Goal: Task Accomplishment & Management: Use online tool/utility

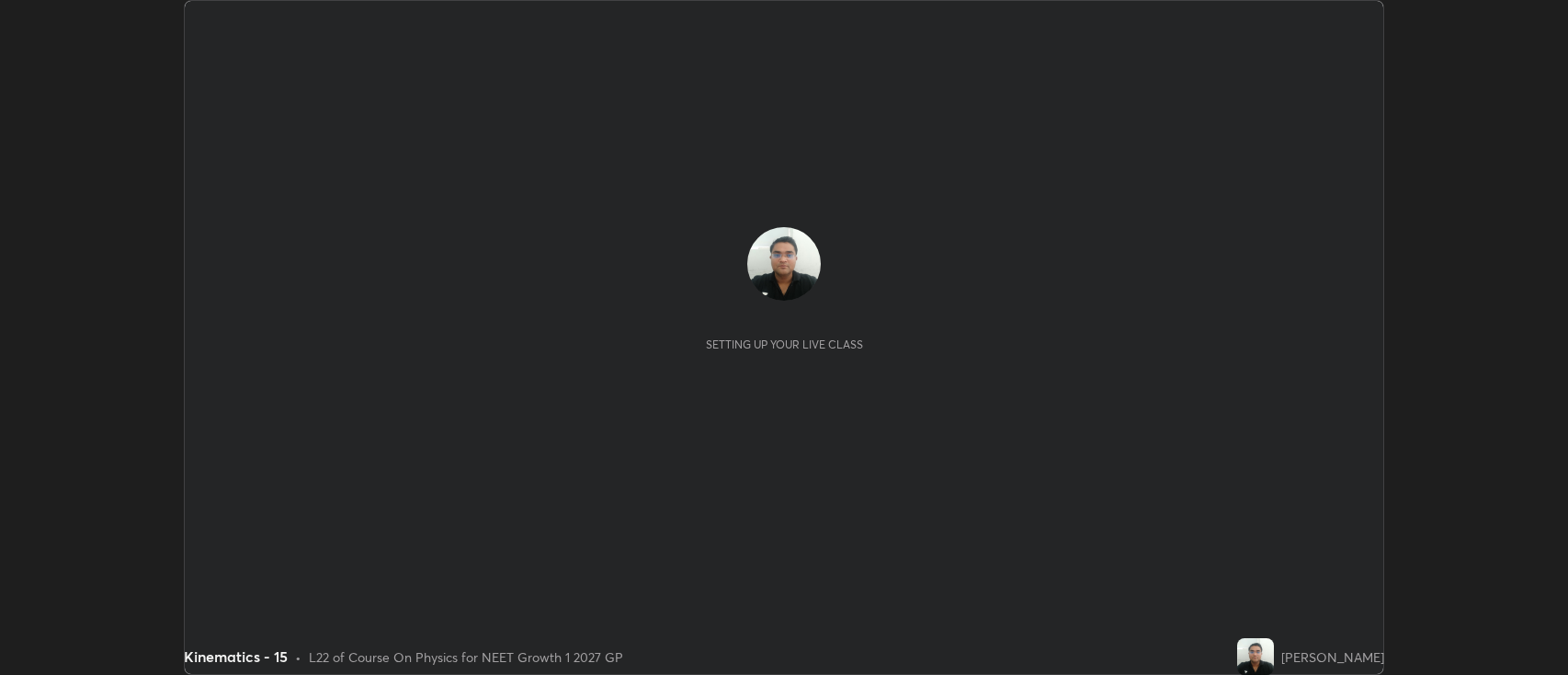
scroll to position [675, 1568]
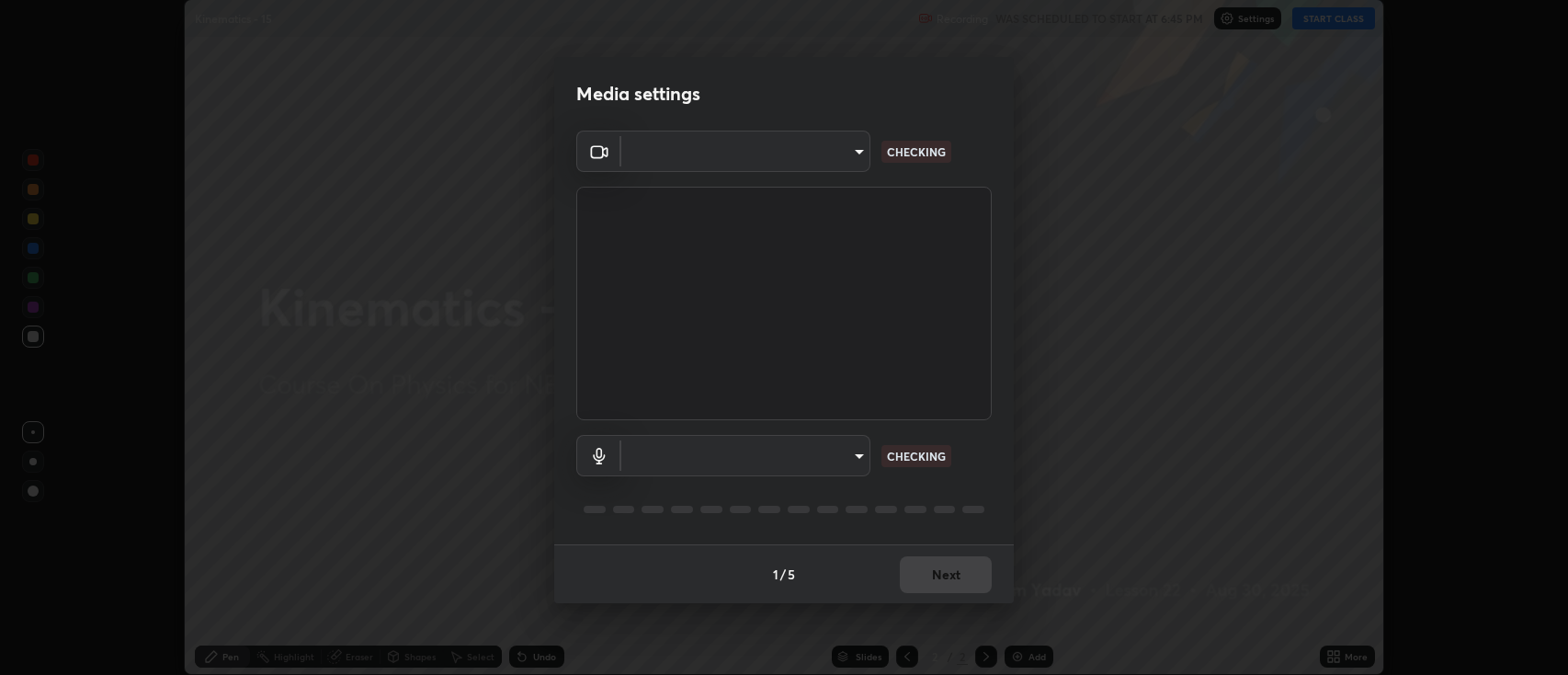
type input "2c539df44b605aa39b17bbacab34c2b800175de7e12b0f96efb5519cb0c2d180"
type input "default"
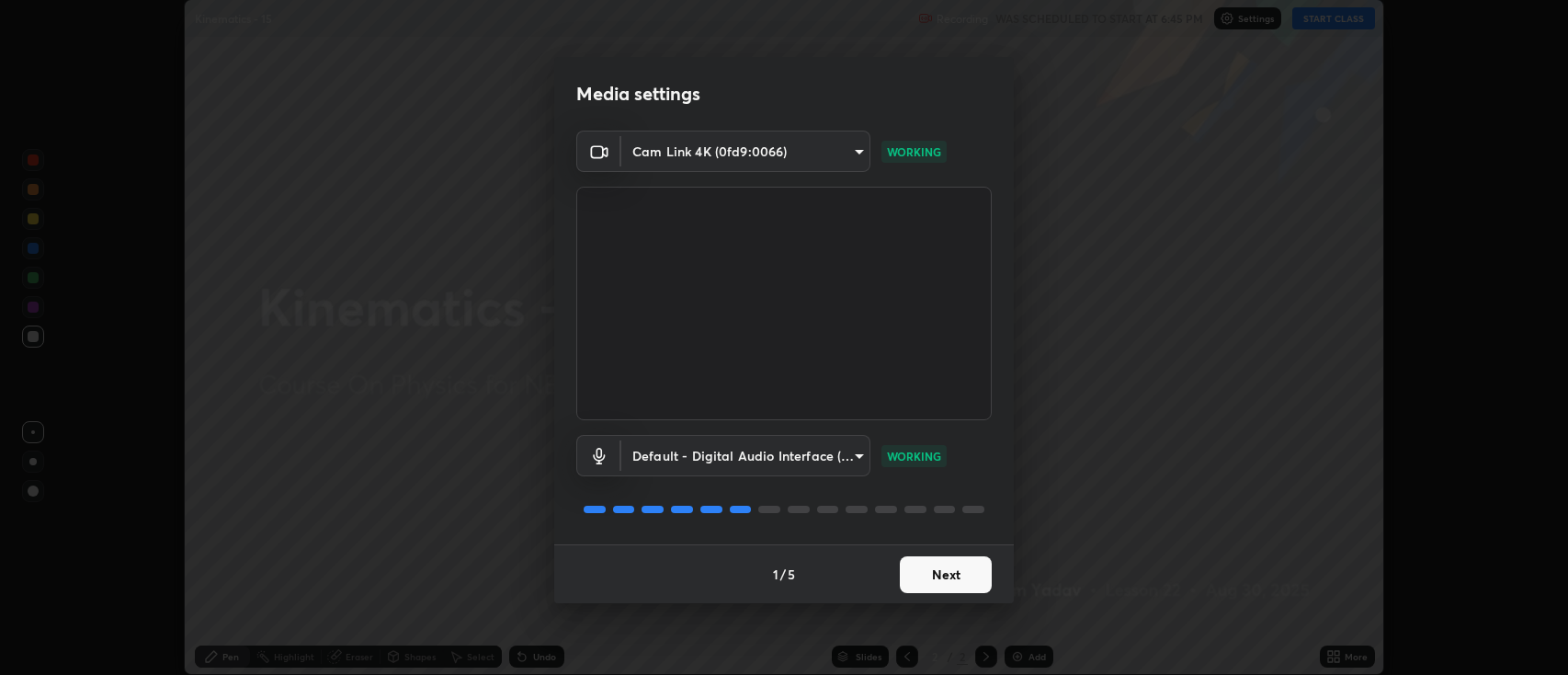
click at [963, 571] on button "Next" at bounding box center [945, 575] width 92 height 37
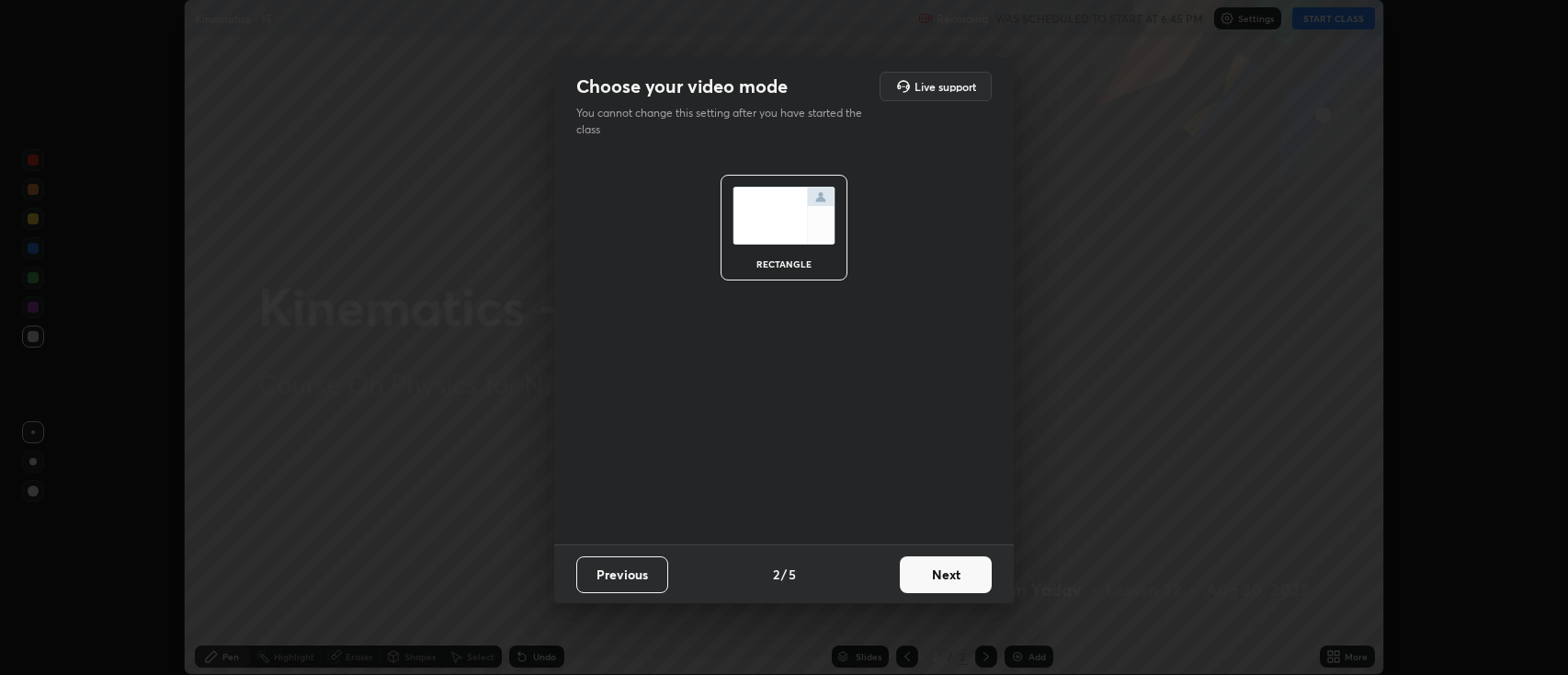
click at [959, 578] on button "Next" at bounding box center [945, 575] width 92 height 37
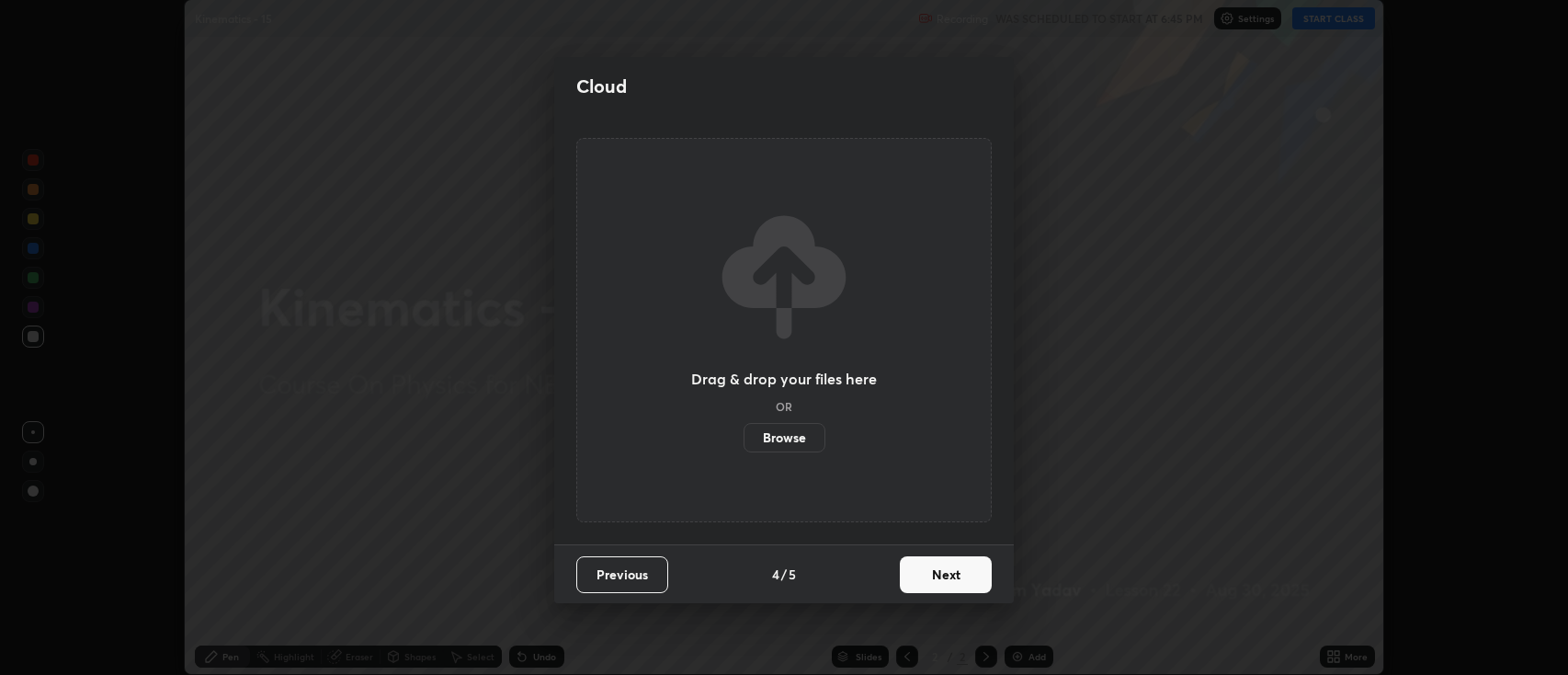
click at [963, 583] on button "Next" at bounding box center [945, 575] width 92 height 37
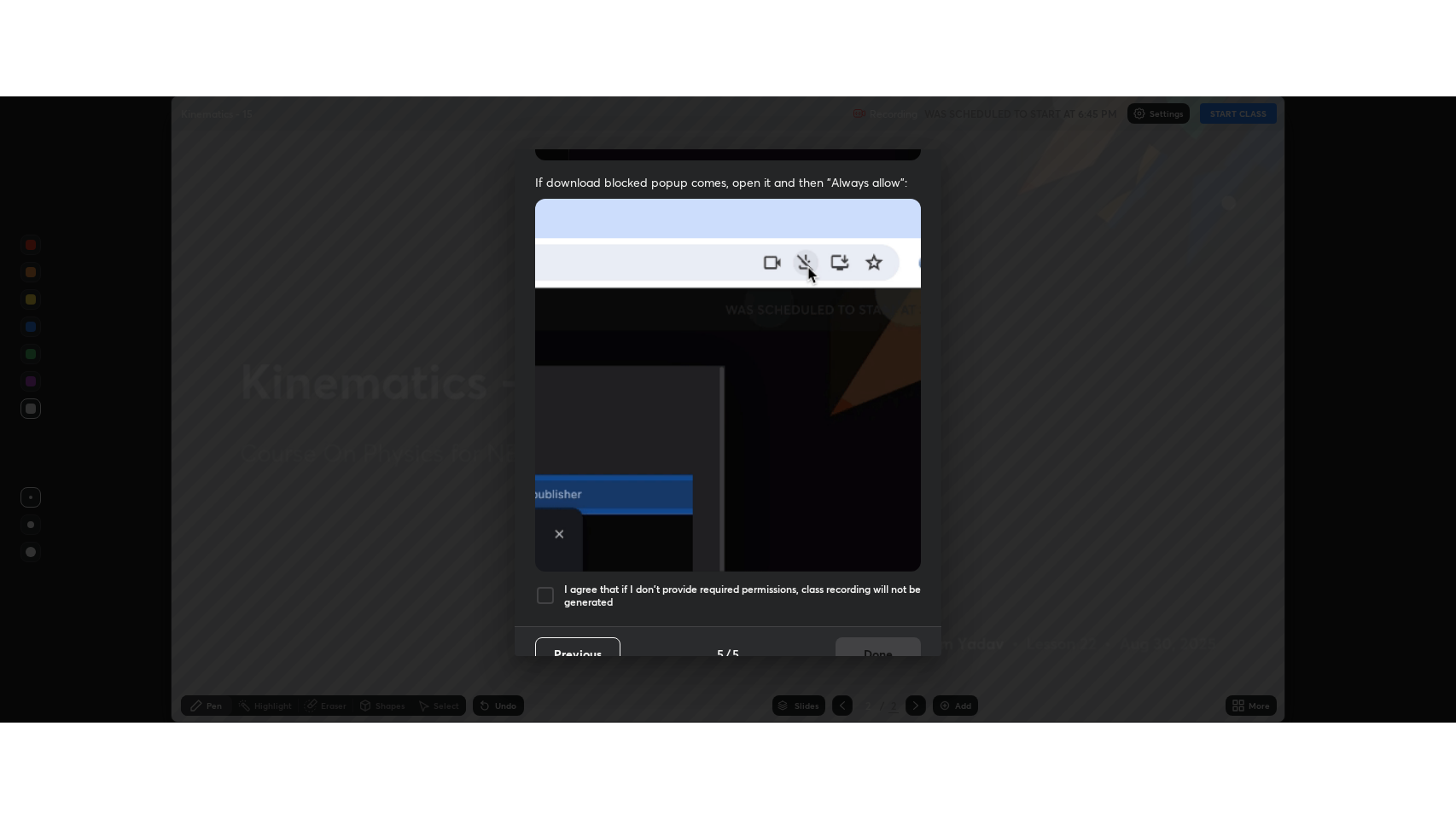
scroll to position [346, 0]
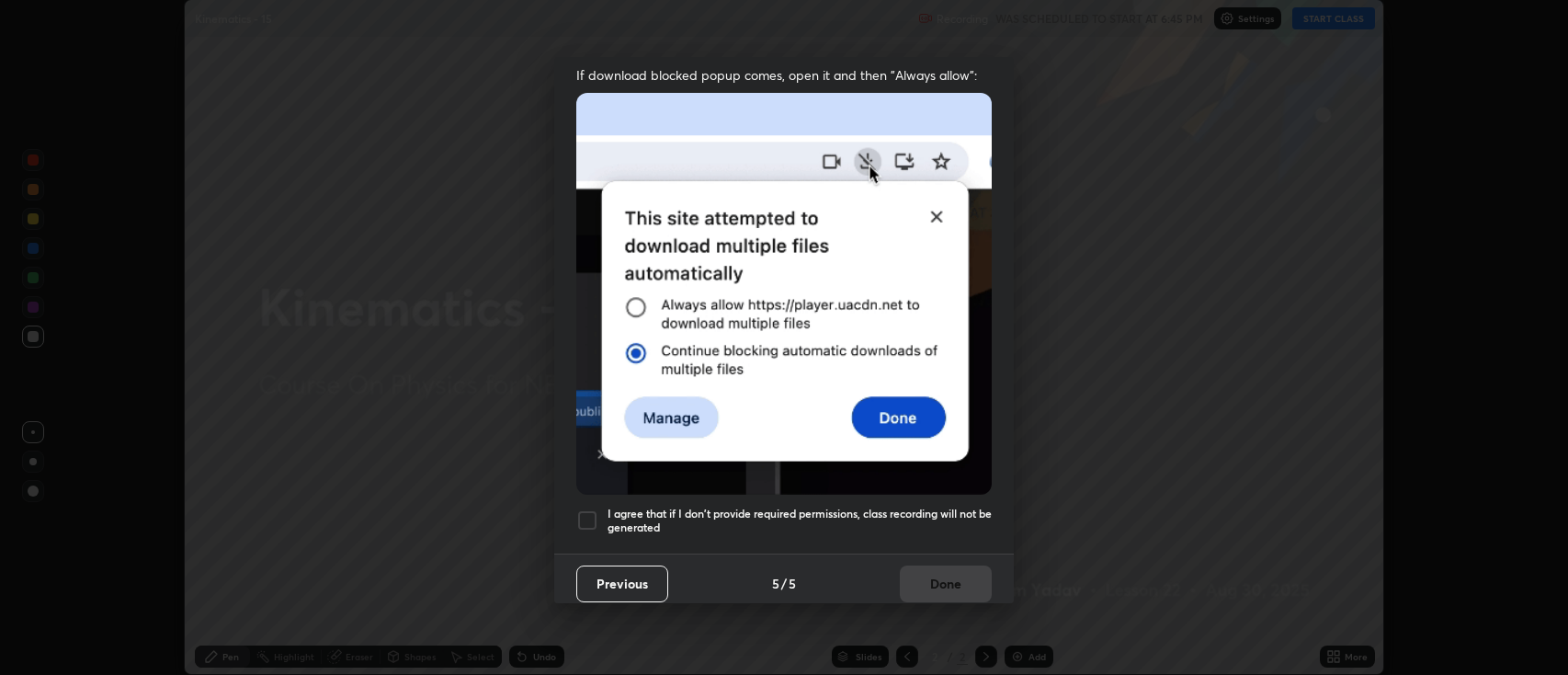
click at [586, 519] on div at bounding box center [587, 521] width 22 height 22
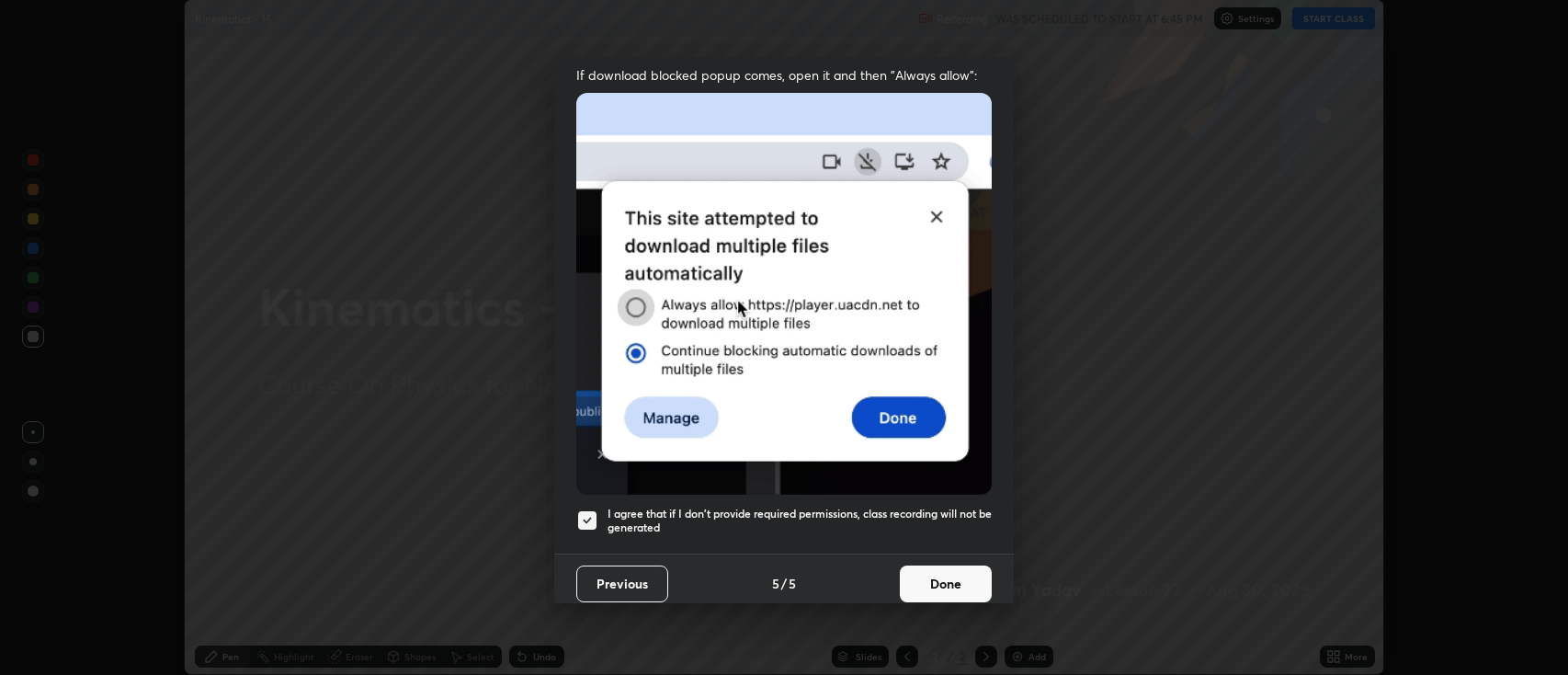
click at [940, 574] on button "Done" at bounding box center [945, 584] width 92 height 37
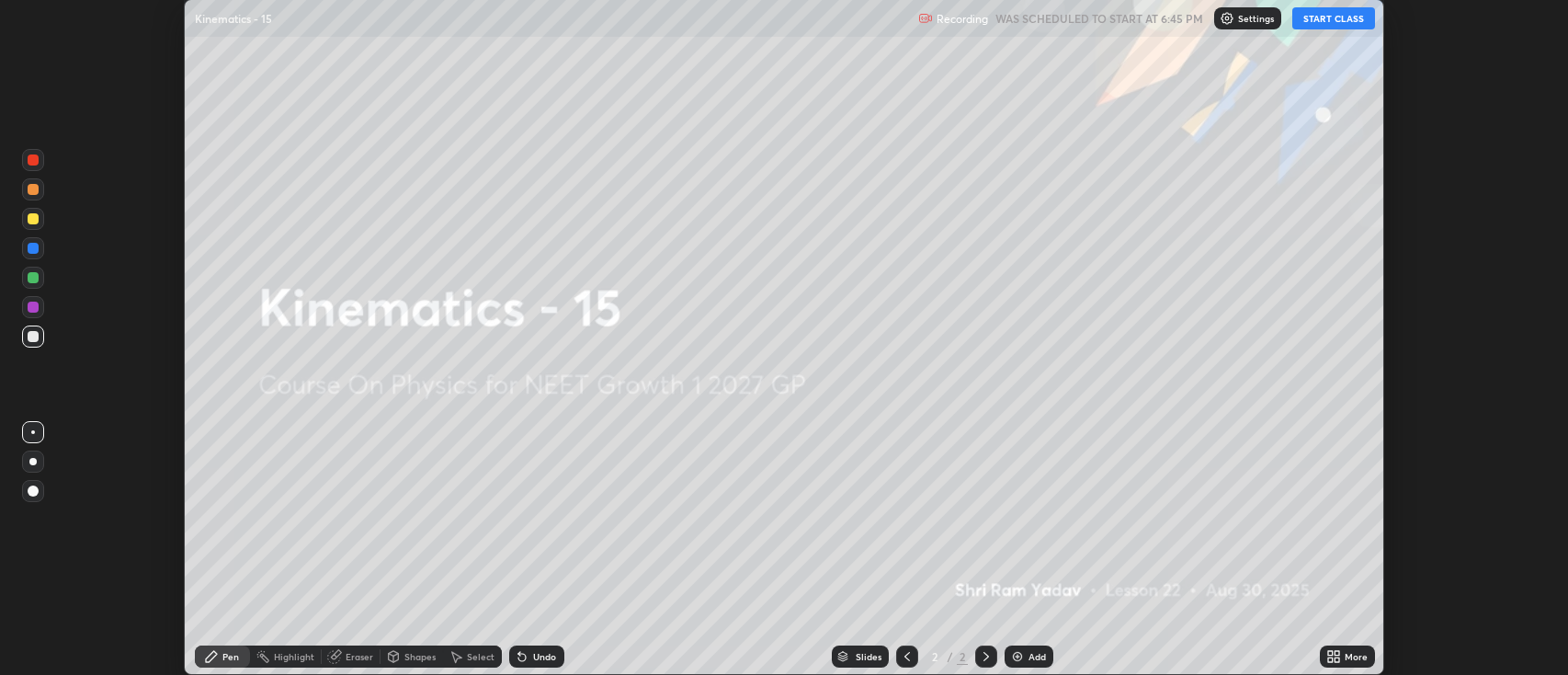
click at [1329, 19] on button "START CLASS" at bounding box center [1332, 19] width 83 height 22
click at [1330, 654] on icon at bounding box center [1330, 653] width 5 height 5
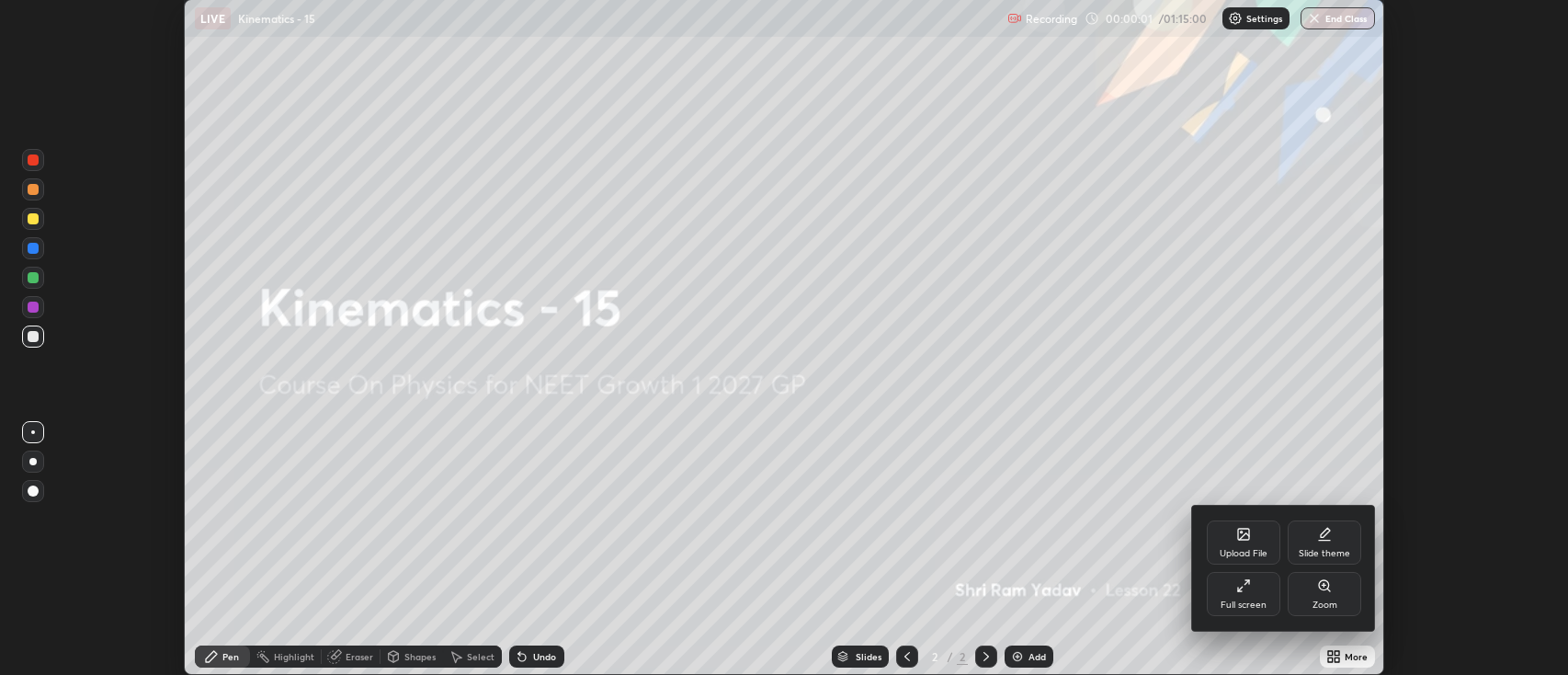
click at [1248, 606] on div "Full screen" at bounding box center [1243, 605] width 46 height 9
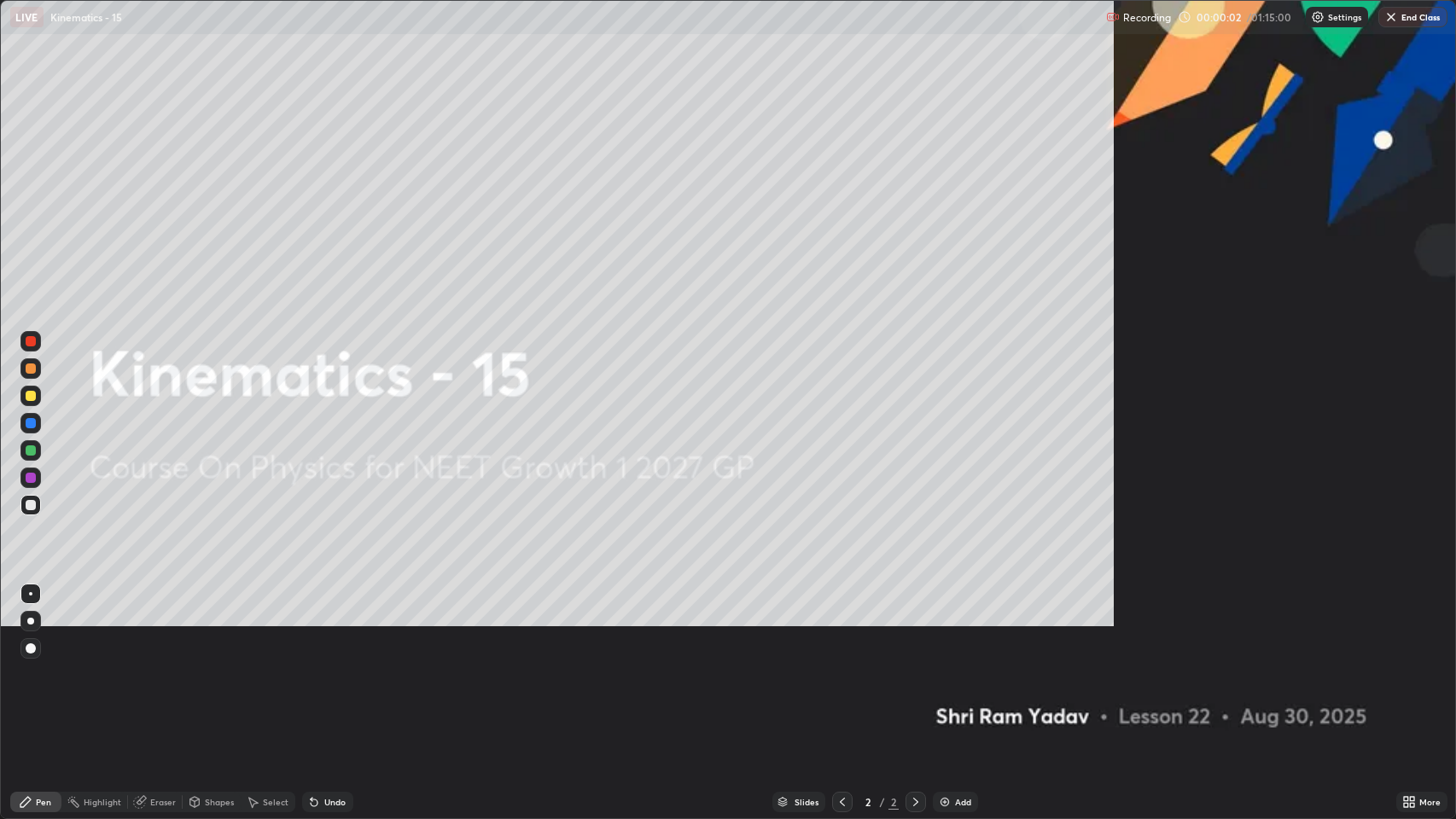
scroll to position [819, 1456]
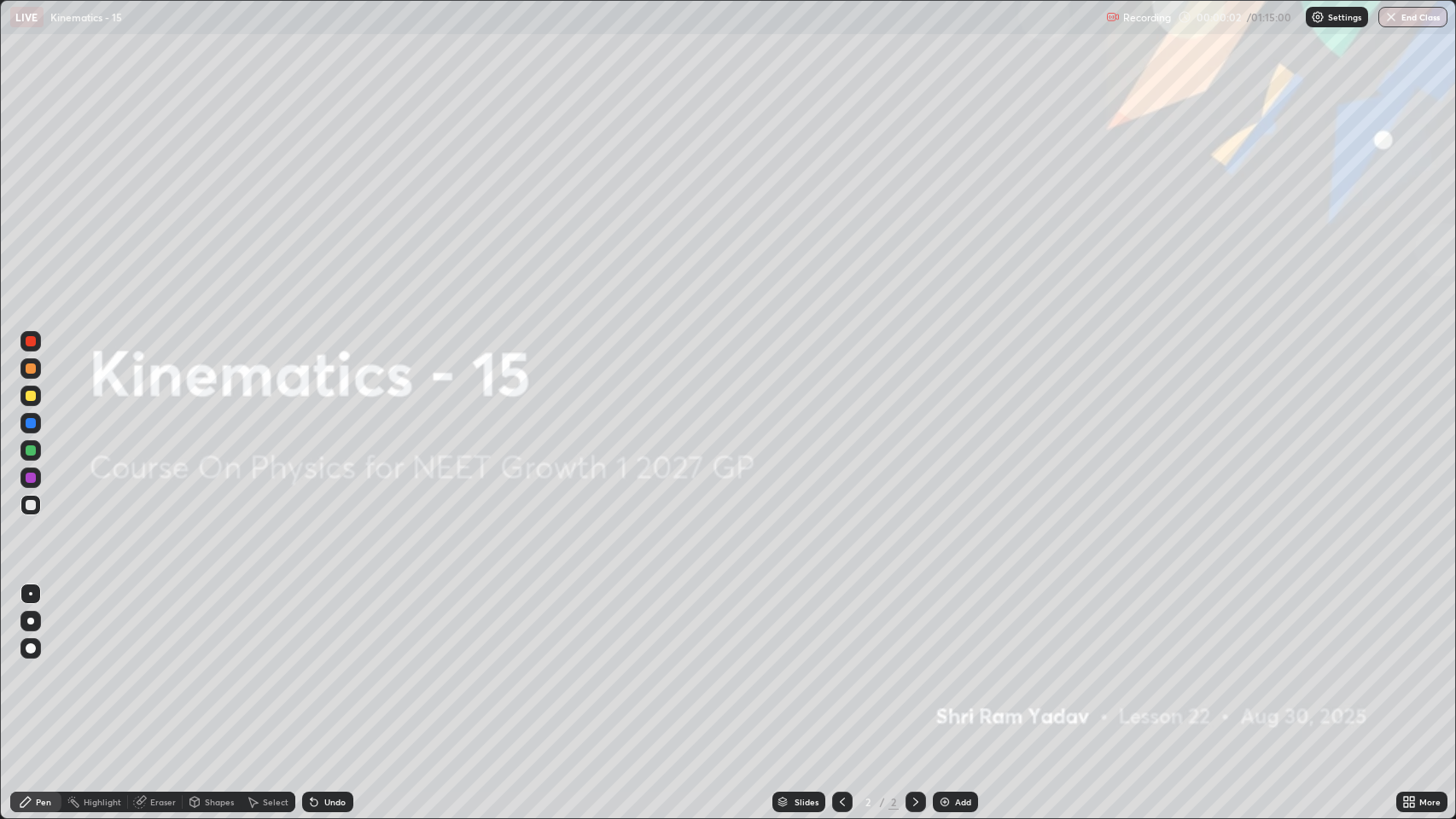
click at [963, 625] on div "Add" at bounding box center [962, 802] width 16 height 9
